Goal: Find contact information: Find contact information

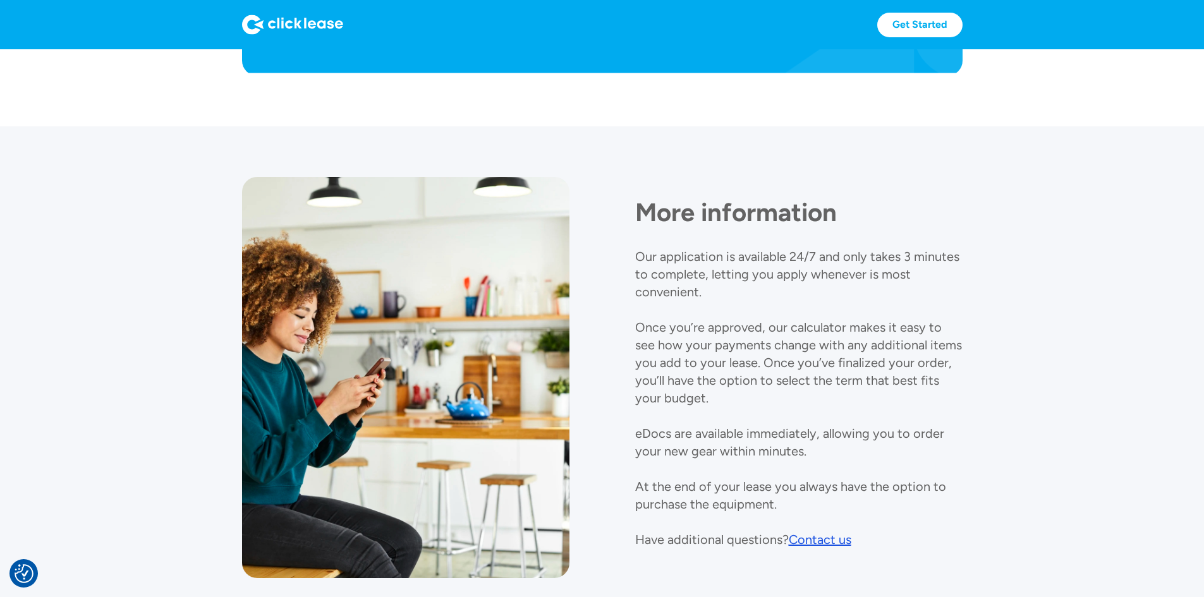
scroll to position [1388, 0]
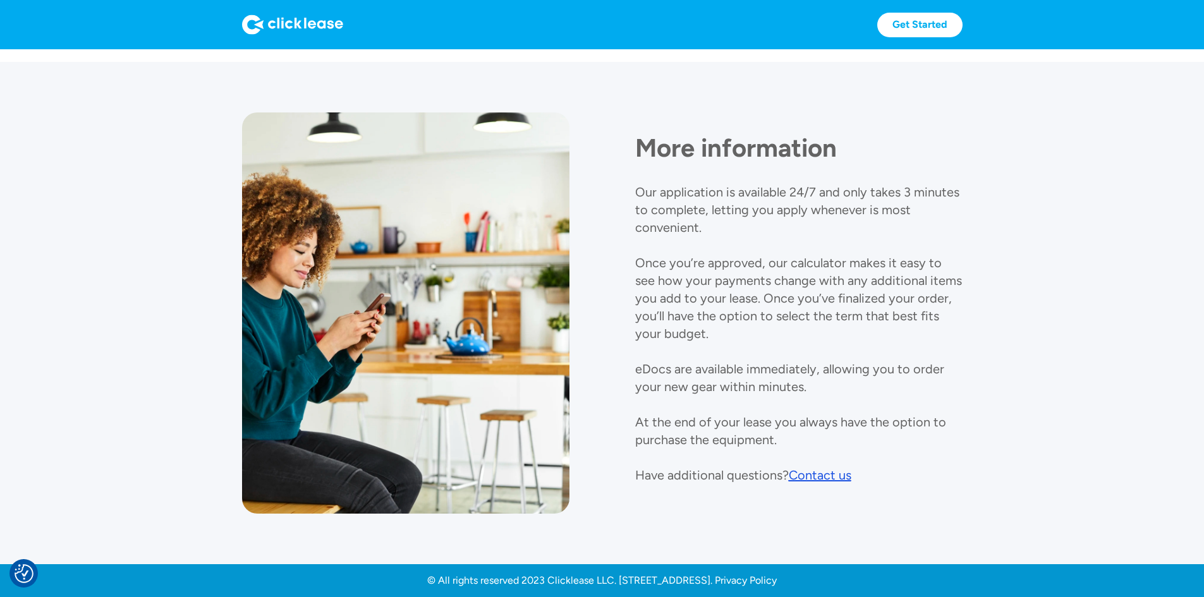
click at [821, 468] on div "Contact us" at bounding box center [820, 475] width 63 height 15
click at [811, 468] on div "Contact us" at bounding box center [820, 475] width 63 height 15
click at [819, 468] on div "Contact us" at bounding box center [820, 475] width 63 height 15
click at [817, 468] on div "Contact us" at bounding box center [820, 475] width 63 height 15
click at [811, 468] on div "Contact us" at bounding box center [820, 475] width 63 height 15
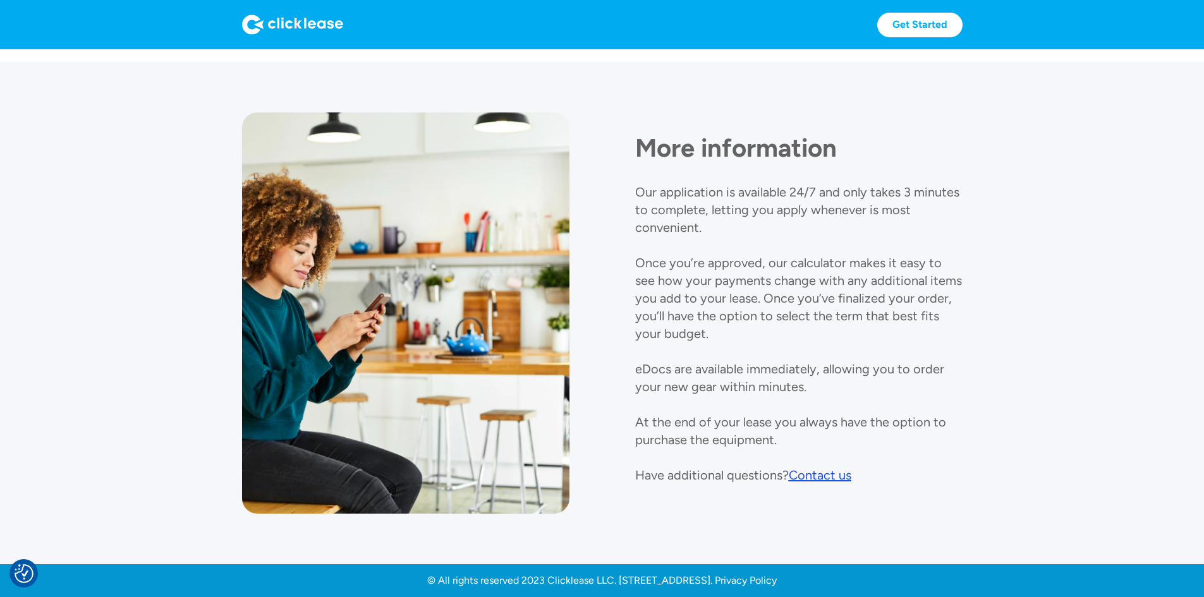
drag, startPoint x: 803, startPoint y: 441, endPoint x: 792, endPoint y: 442, distance: 10.8
click at [803, 468] on div "Contact us" at bounding box center [820, 475] width 63 height 15
click at [792, 468] on div "Contact us" at bounding box center [820, 475] width 63 height 15
drag, startPoint x: 788, startPoint y: 433, endPoint x: 823, endPoint y: 447, distance: 38.0
click at [810, 447] on div "More information Our application is available 24/7 and only takes 3 minutes to …" at bounding box center [798, 298] width 327 height 372
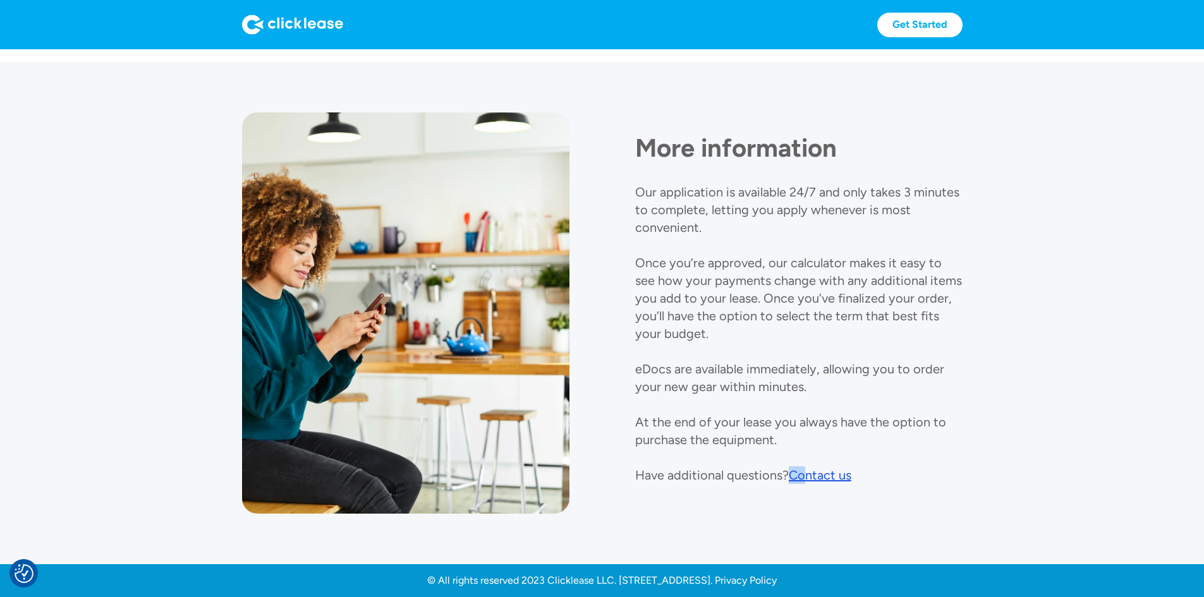
click at [828, 468] on div "Contact us" at bounding box center [820, 475] width 63 height 15
click at [872, 483] on div "More information Our application is available 24/7 and only takes 3 minutes to …" at bounding box center [602, 312] width 720 height 401
